Goal: Task Accomplishment & Management: Use online tool/utility

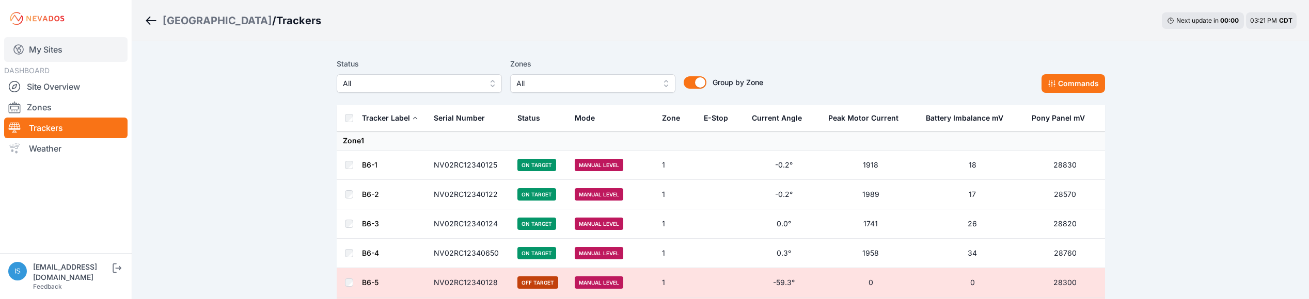
click at [53, 52] on link "My Sites" at bounding box center [65, 49] width 123 height 25
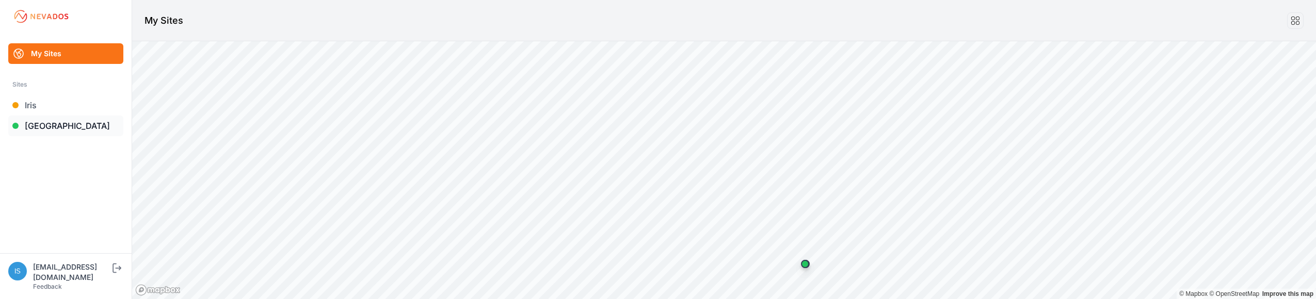
click at [43, 125] on link "[GEOGRAPHIC_DATA]" at bounding box center [65, 126] width 115 height 21
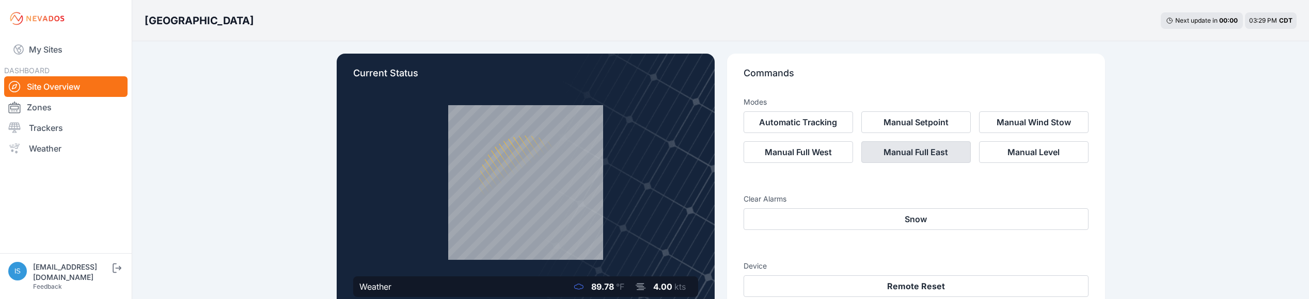
click at [931, 159] on button "Manual Full East" at bounding box center [915, 152] width 109 height 22
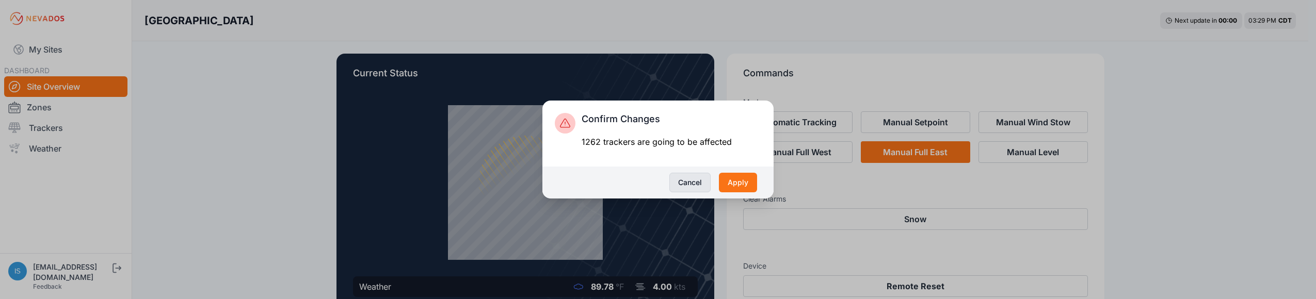
click at [696, 185] on button "Cancel" at bounding box center [690, 183] width 41 height 20
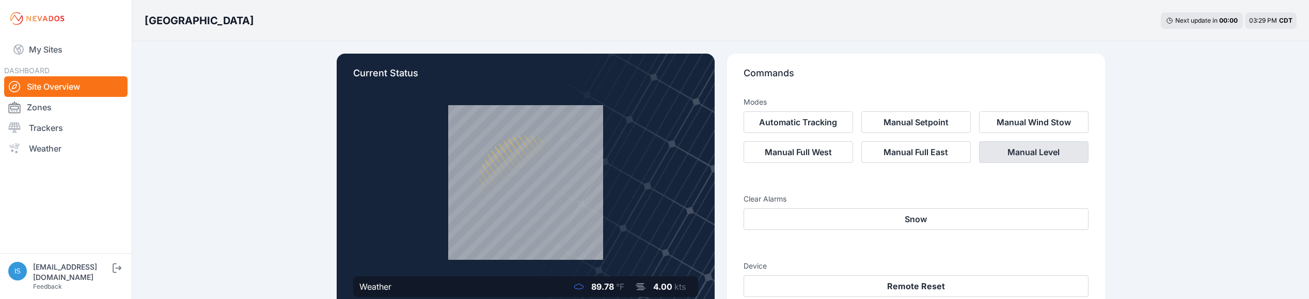
click at [1029, 157] on button "Manual Level" at bounding box center [1033, 152] width 109 height 22
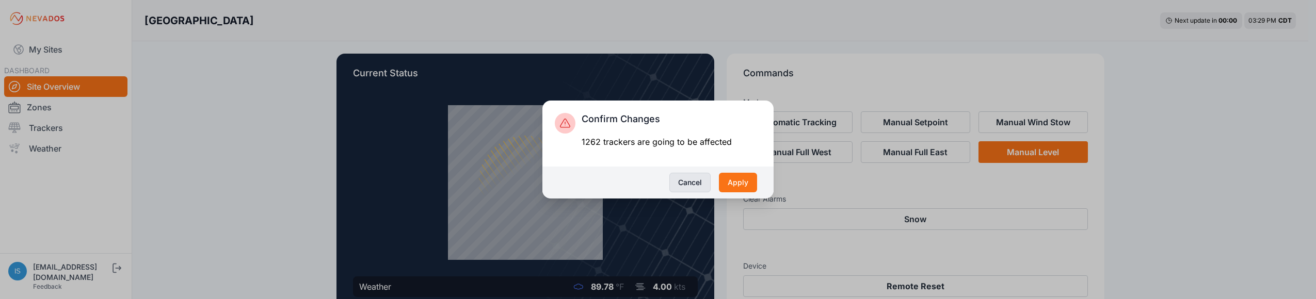
click at [698, 184] on button "Cancel" at bounding box center [690, 183] width 41 height 20
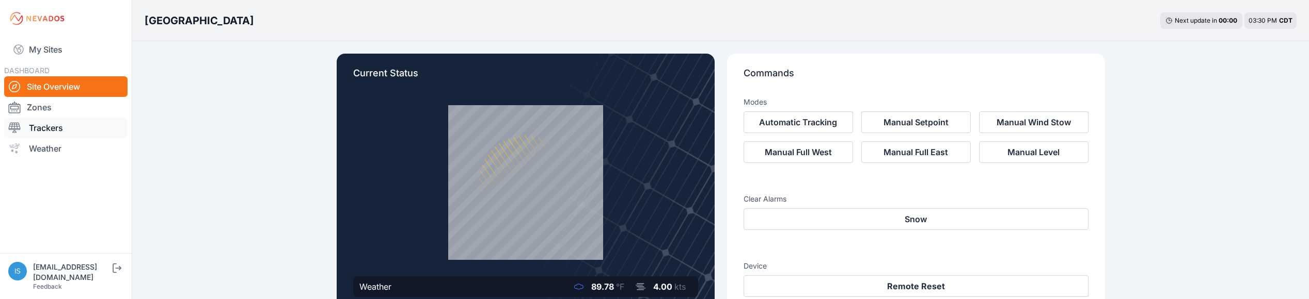
click at [76, 131] on link "Trackers" at bounding box center [65, 128] width 123 height 21
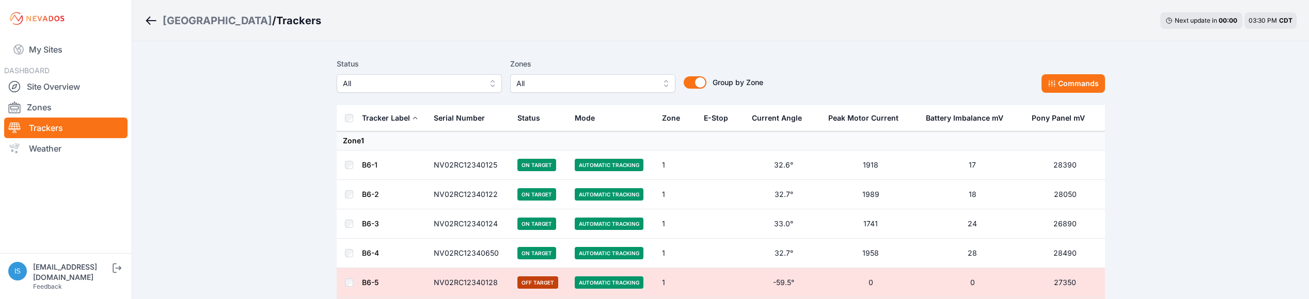
click at [573, 80] on span "All" at bounding box center [585, 83] width 138 height 12
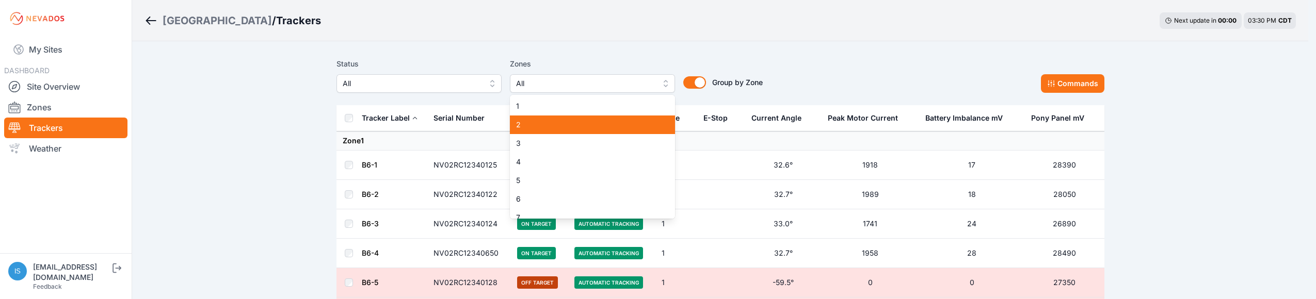
click at [551, 128] on span "2" at bounding box center [586, 125] width 140 height 10
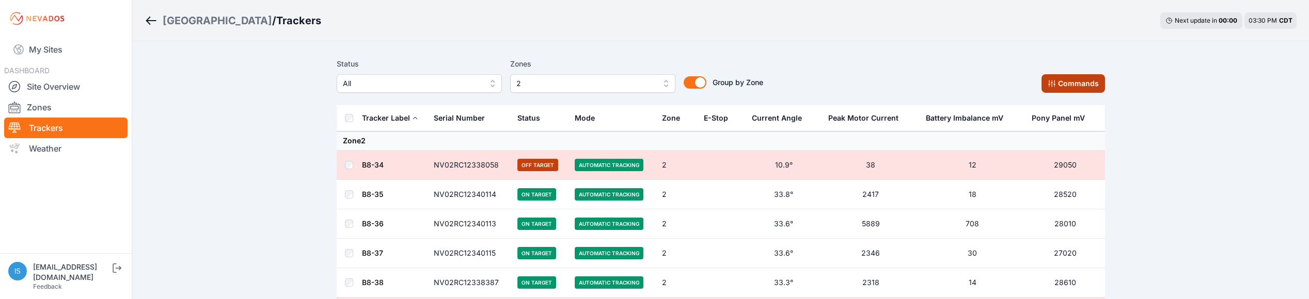
click at [1088, 80] on button "Commands" at bounding box center [1072, 83] width 63 height 19
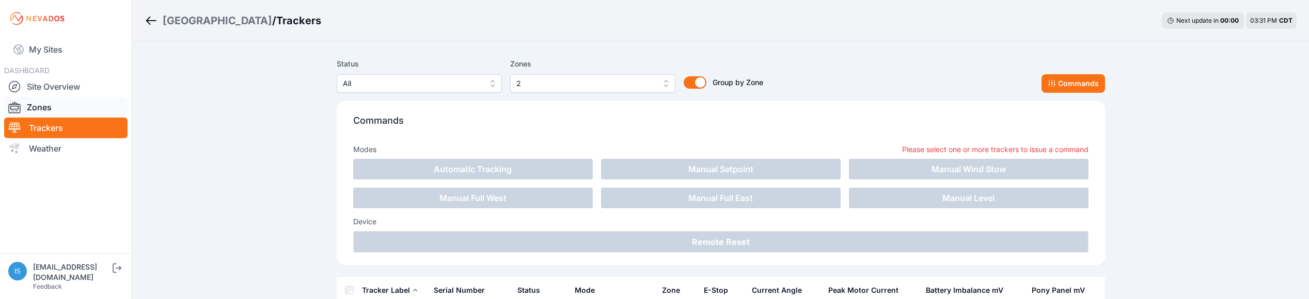
click at [38, 96] on link "Site Overview" at bounding box center [65, 86] width 123 height 21
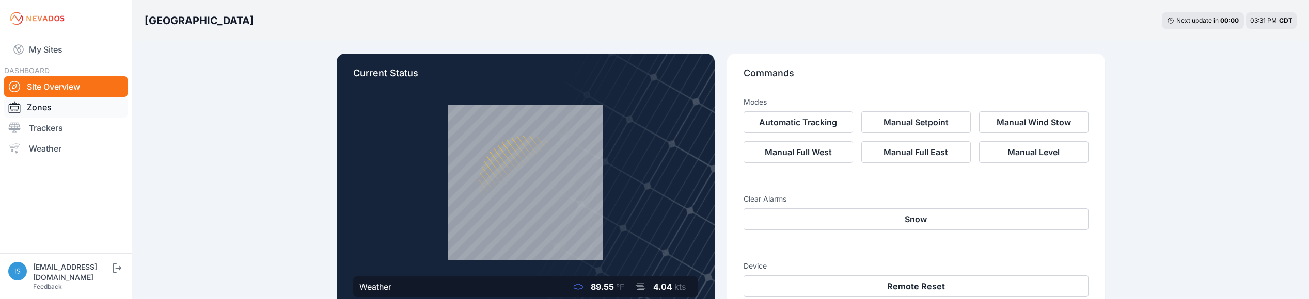
click at [71, 114] on link "Zones" at bounding box center [65, 107] width 123 height 21
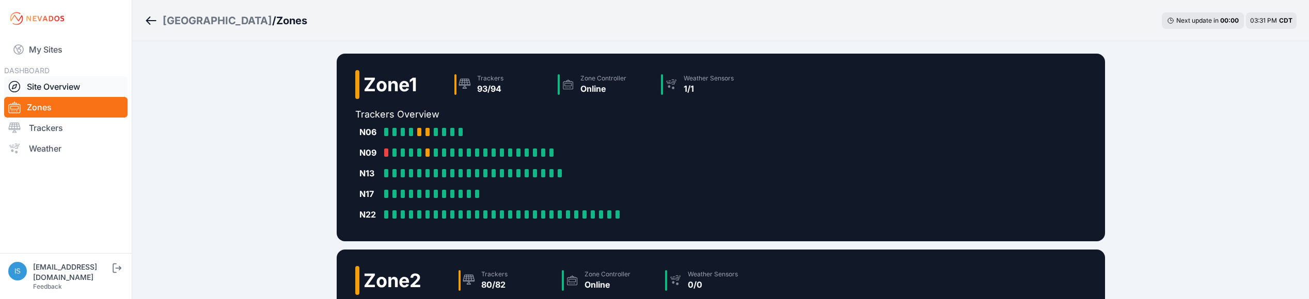
click at [35, 81] on link "Site Overview" at bounding box center [65, 86] width 123 height 21
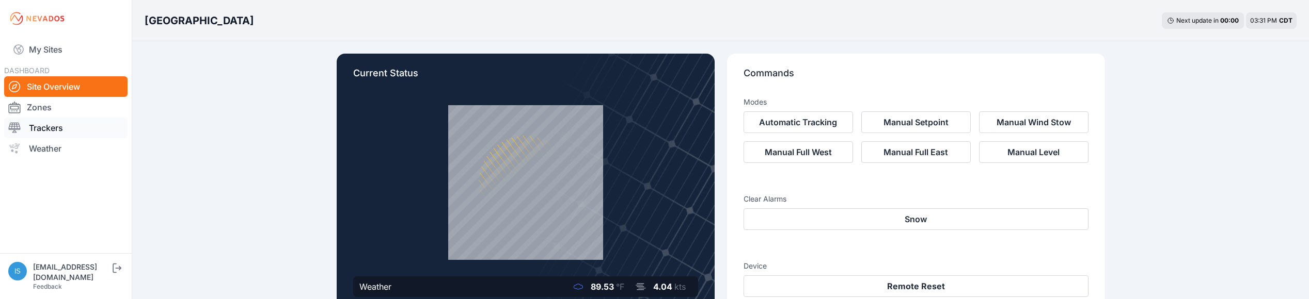
click at [61, 128] on link "Trackers" at bounding box center [65, 128] width 123 height 21
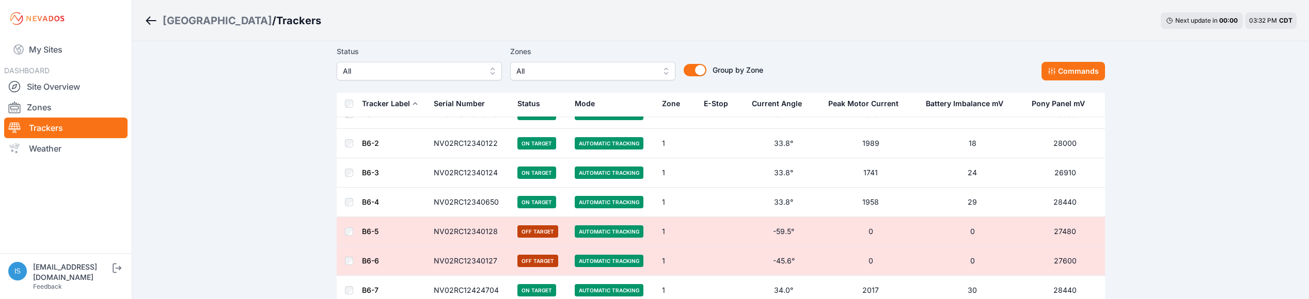
scroll to position [52, 0]
click at [1047, 69] on button "Commands" at bounding box center [1072, 71] width 63 height 19
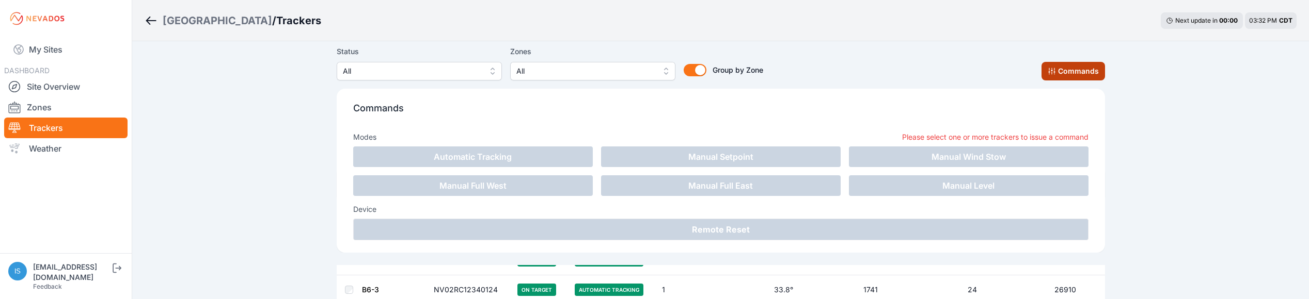
scroll to position [224, 0]
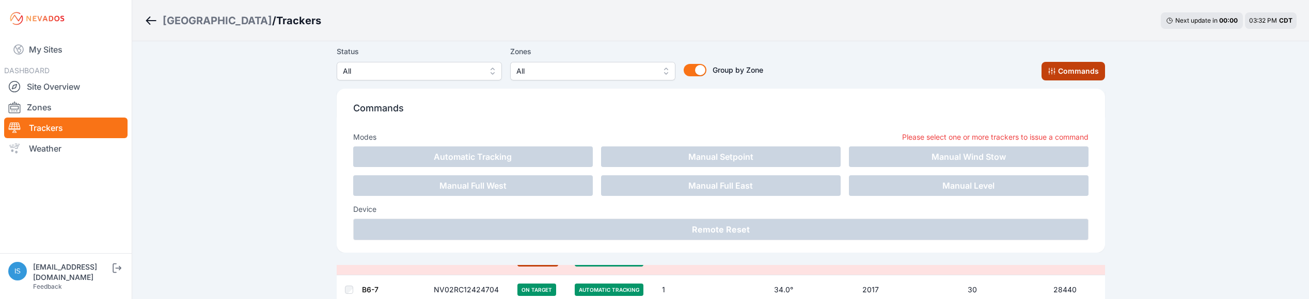
click at [1075, 64] on button "Commands" at bounding box center [1072, 71] width 63 height 19
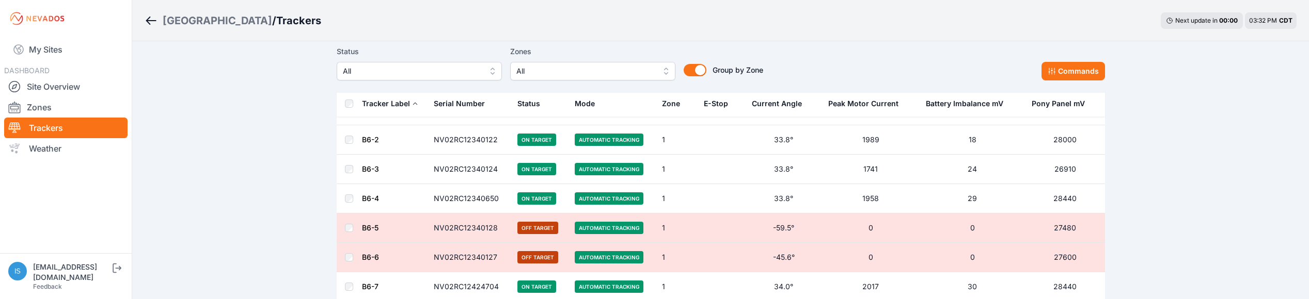
scroll to position [52, 0]
